Goal: Use online tool/utility

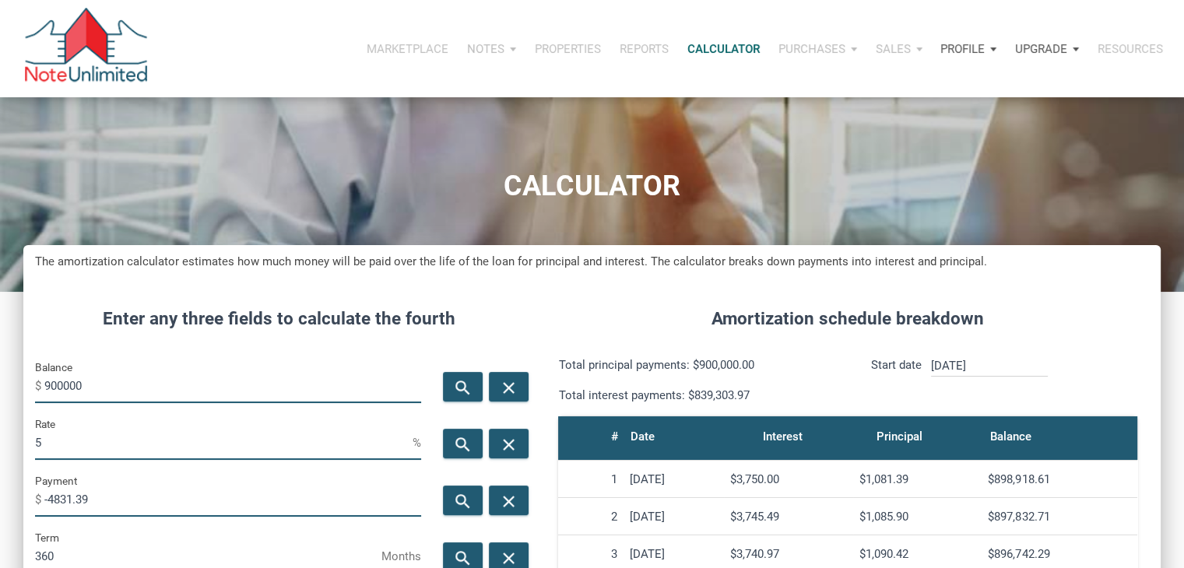
scroll to position [772, 1137]
click at [87, 389] on input "900000" at bounding box center [232, 385] width 377 height 35
type input "87900"
click at [62, 434] on input "5" at bounding box center [224, 442] width 378 height 35
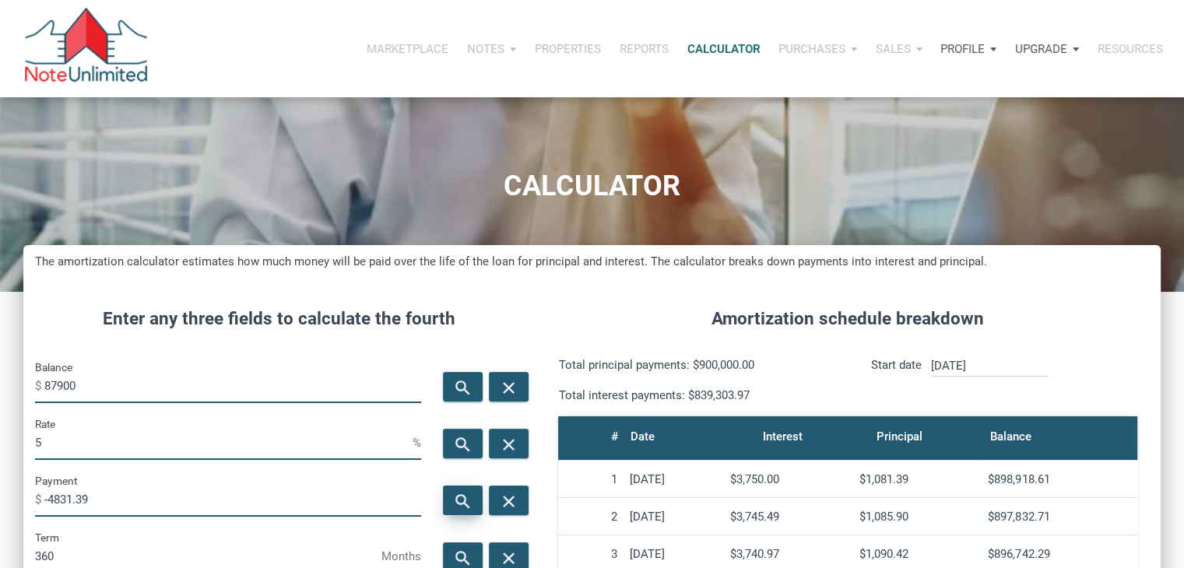
click at [455, 499] on icon "search" at bounding box center [463, 501] width 19 height 19
type input "-471.87"
click at [209, 421] on div "Rate 5 %" at bounding box center [228, 437] width 386 height 45
click at [202, 434] on input "5" at bounding box center [224, 442] width 378 height 35
type input "9"
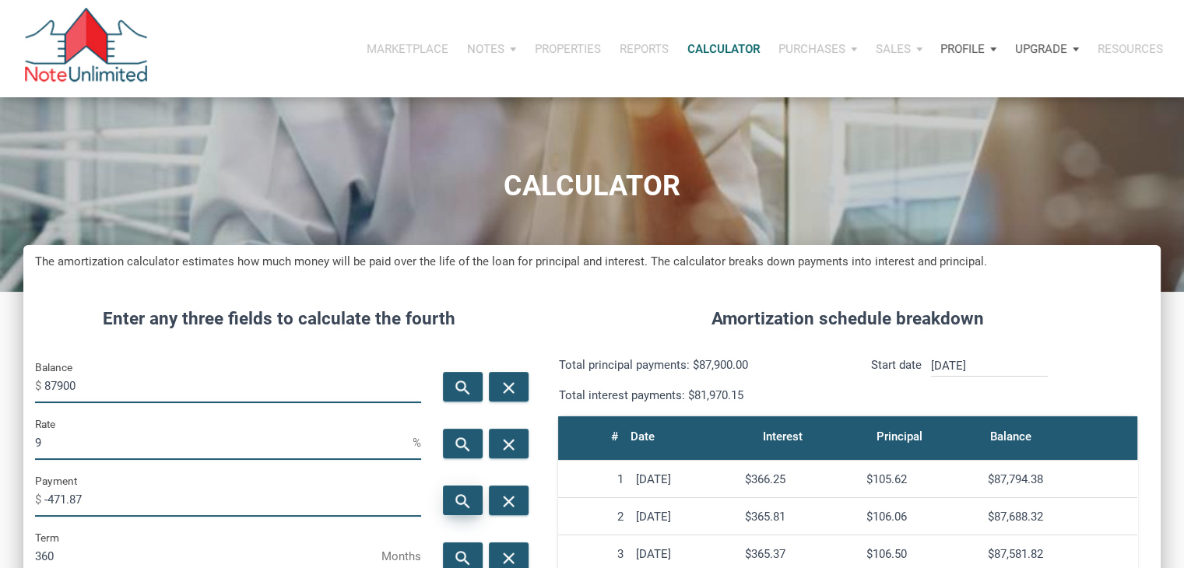
click at [477, 502] on div "search" at bounding box center [463, 501] width 40 height 30
type input "-707.26"
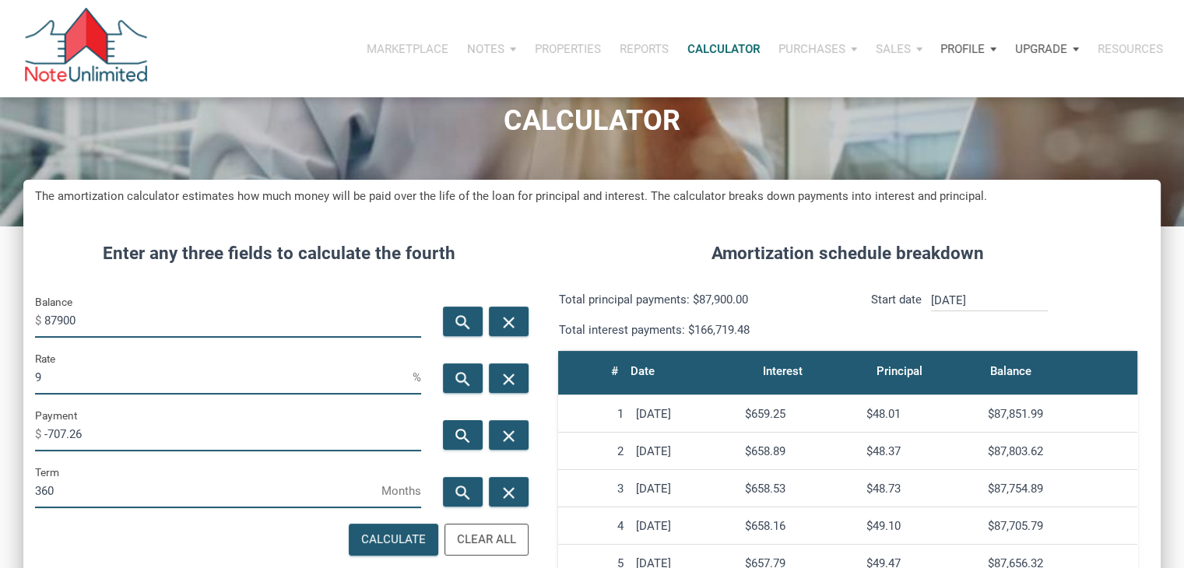
click at [164, 373] on input "9" at bounding box center [224, 377] width 378 height 35
click at [139, 378] on input "Rate" at bounding box center [224, 377] width 378 height 35
type input "10"
click at [455, 435] on icon "search" at bounding box center [463, 436] width 19 height 19
type input "-771.39"
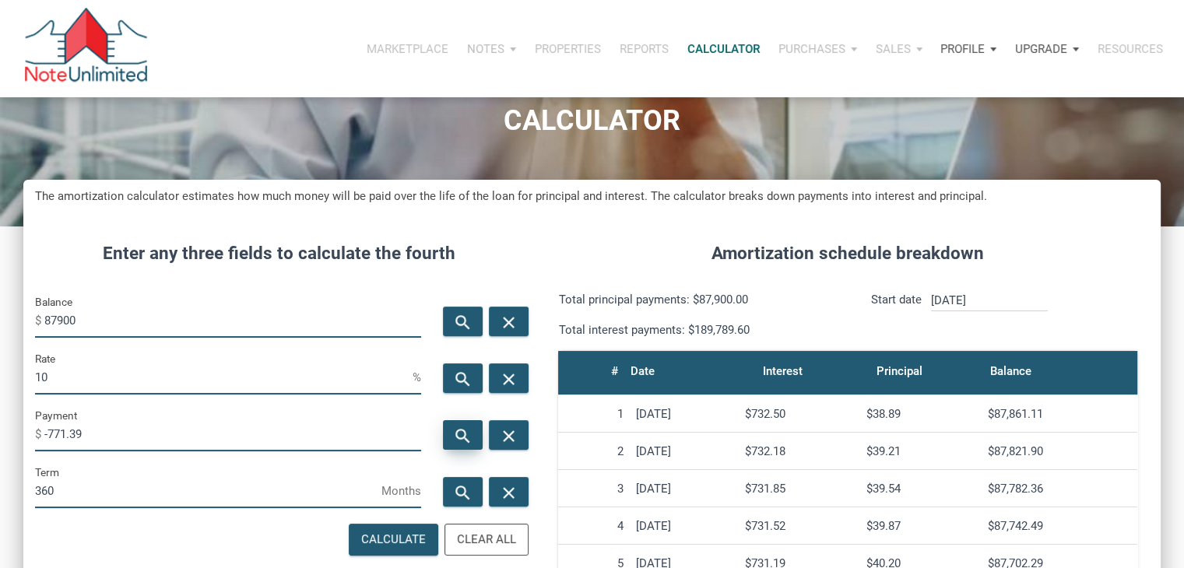
scroll to position [772, 1137]
click at [97, 376] on input "10" at bounding box center [224, 377] width 378 height 35
type input "11"
click at [458, 430] on icon "search" at bounding box center [463, 436] width 19 height 19
type input "-837.09"
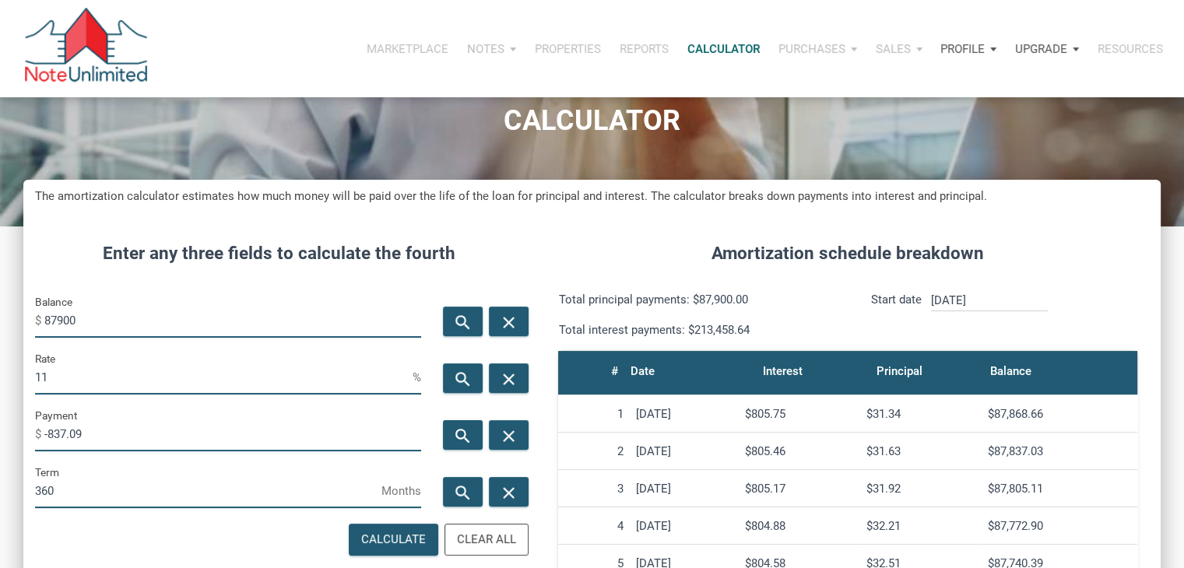
click at [178, 368] on input "11" at bounding box center [224, 377] width 378 height 35
type input "10.5"
click at [459, 424] on div "search" at bounding box center [463, 436] width 40 height 30
type input "-804.06"
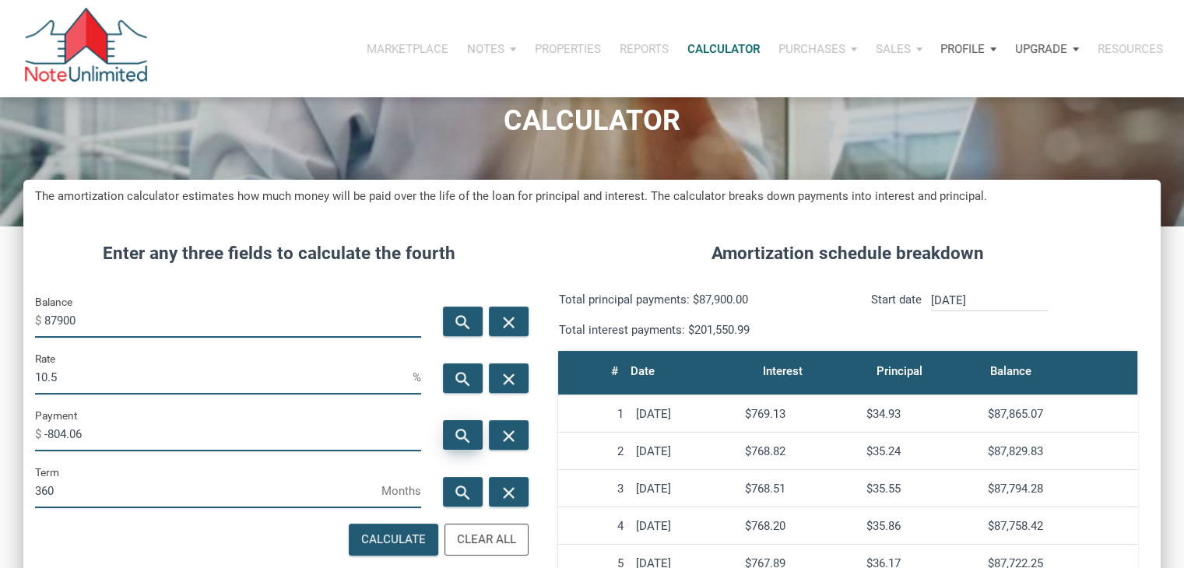
scroll to position [772, 1137]
click at [153, 371] on input "10.5" at bounding box center [224, 377] width 378 height 35
type input "10.4"
click at [466, 431] on icon "search" at bounding box center [463, 436] width 19 height 19
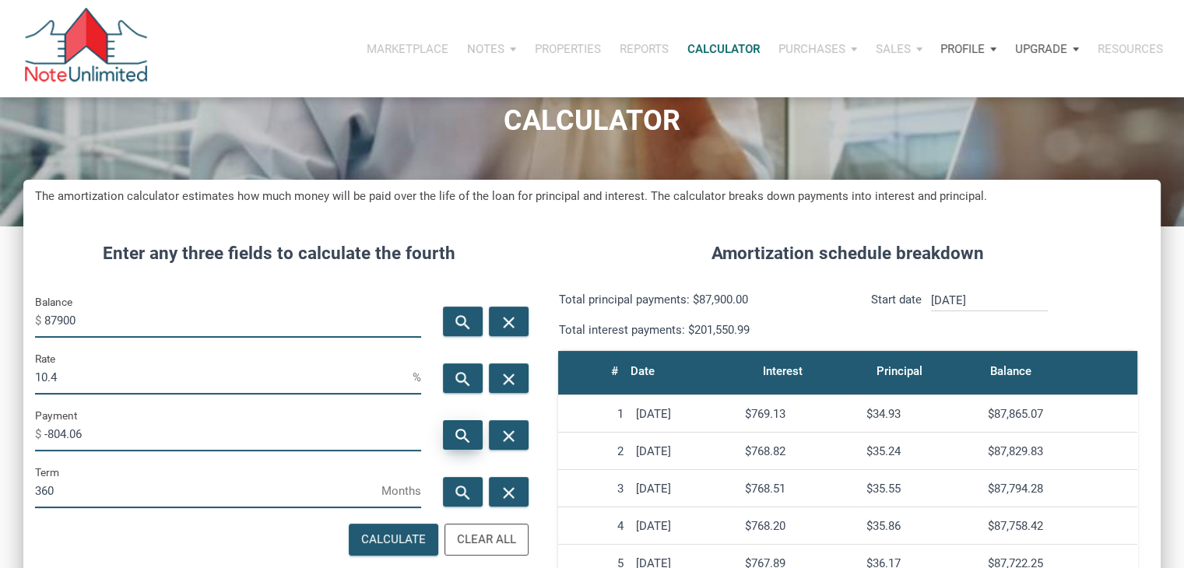
type input "-797.49"
click at [115, 374] on input "10.4" at bounding box center [224, 377] width 378 height 35
type input "10.45"
click at [463, 434] on icon "search" at bounding box center [463, 436] width 19 height 19
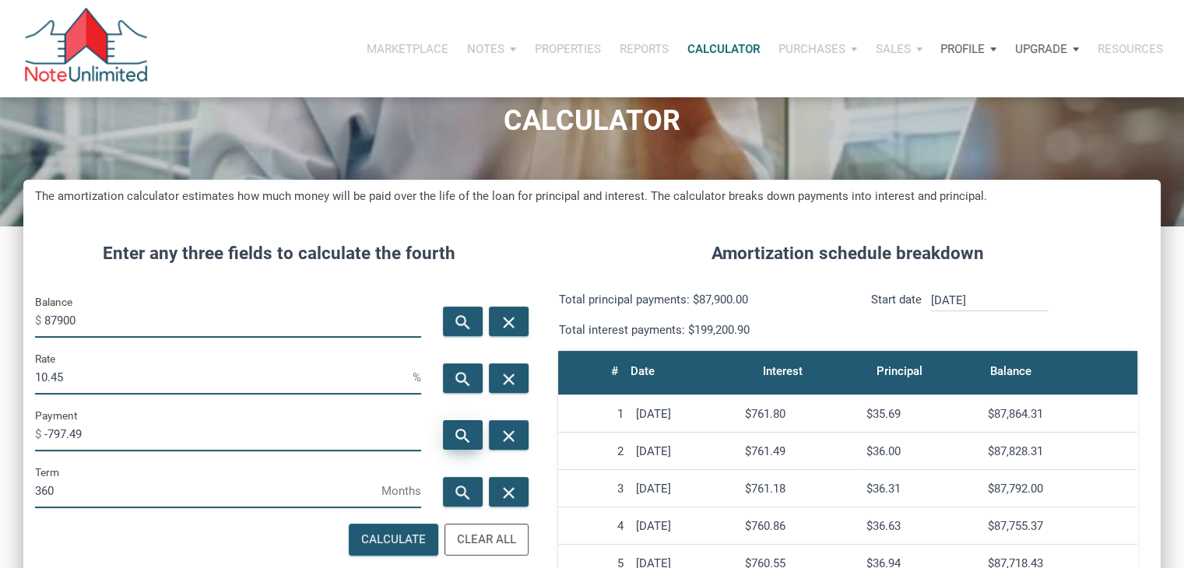
type input "-800.77"
click at [175, 381] on input "10.45" at bounding box center [224, 377] width 378 height 35
type input "10.44"
click at [454, 440] on icon "search" at bounding box center [463, 436] width 19 height 19
type input "-800.12"
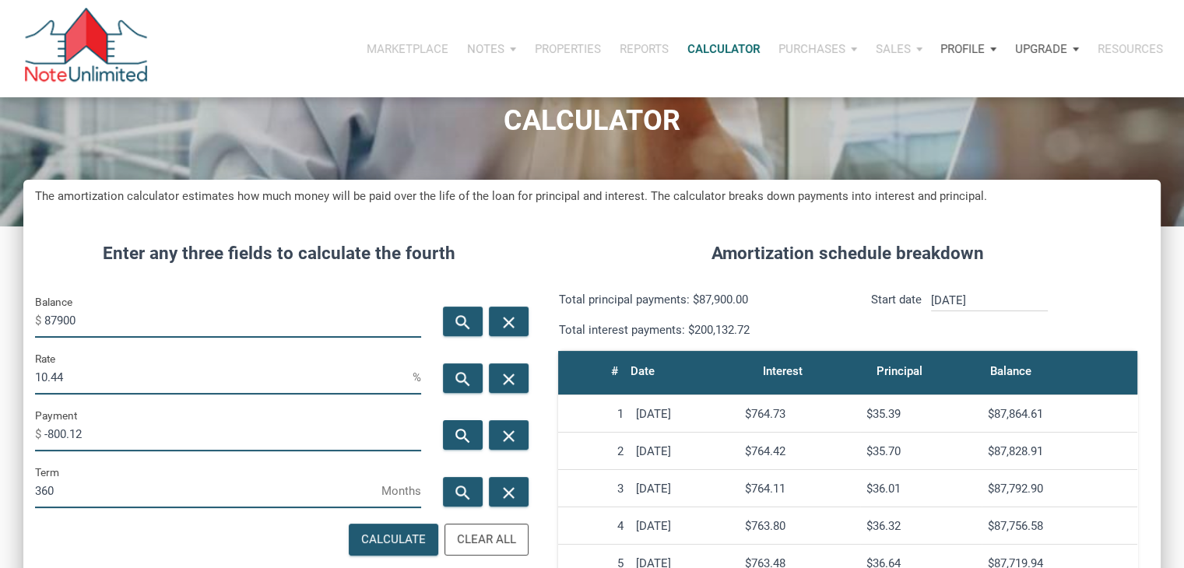
click at [202, 378] on input "10.44" at bounding box center [224, 377] width 378 height 35
type input "10.439"
click at [455, 440] on icon "search" at bounding box center [463, 436] width 19 height 19
type input "-800.05"
click at [180, 376] on input "10.439" at bounding box center [224, 377] width 378 height 35
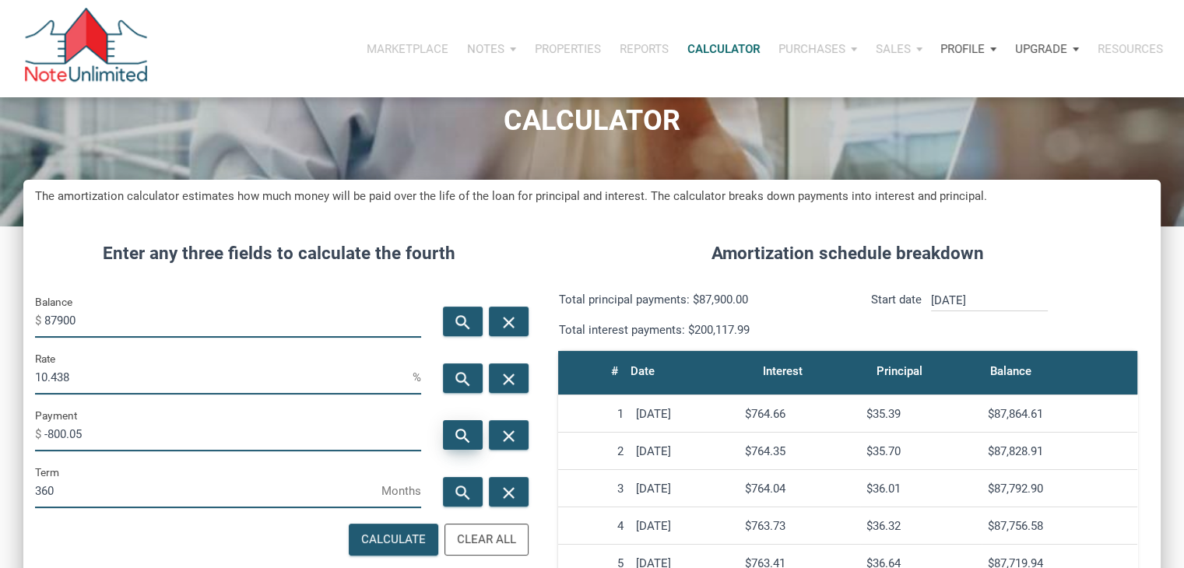
type input "10.438"
click at [459, 433] on icon "search" at bounding box center [463, 436] width 19 height 19
type input "-799.98"
click at [206, 381] on input "10.438" at bounding box center [224, 377] width 378 height 35
type input "10.4382"
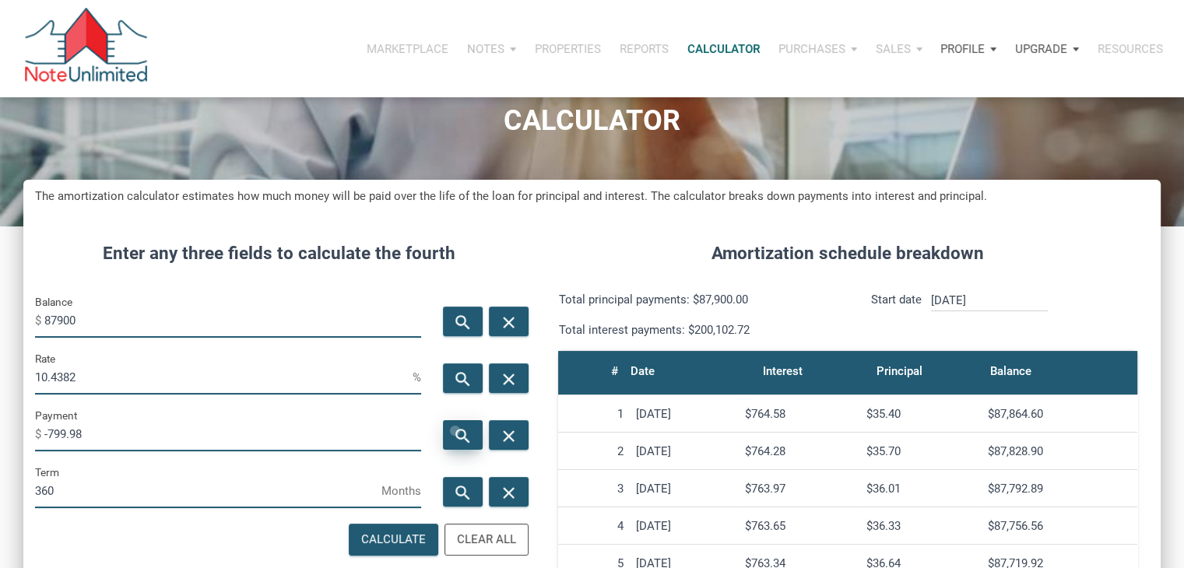
click at [455, 431] on icon "search" at bounding box center [463, 436] width 19 height 19
type input "-800"
